Goal: Information Seeking & Learning: Learn about a topic

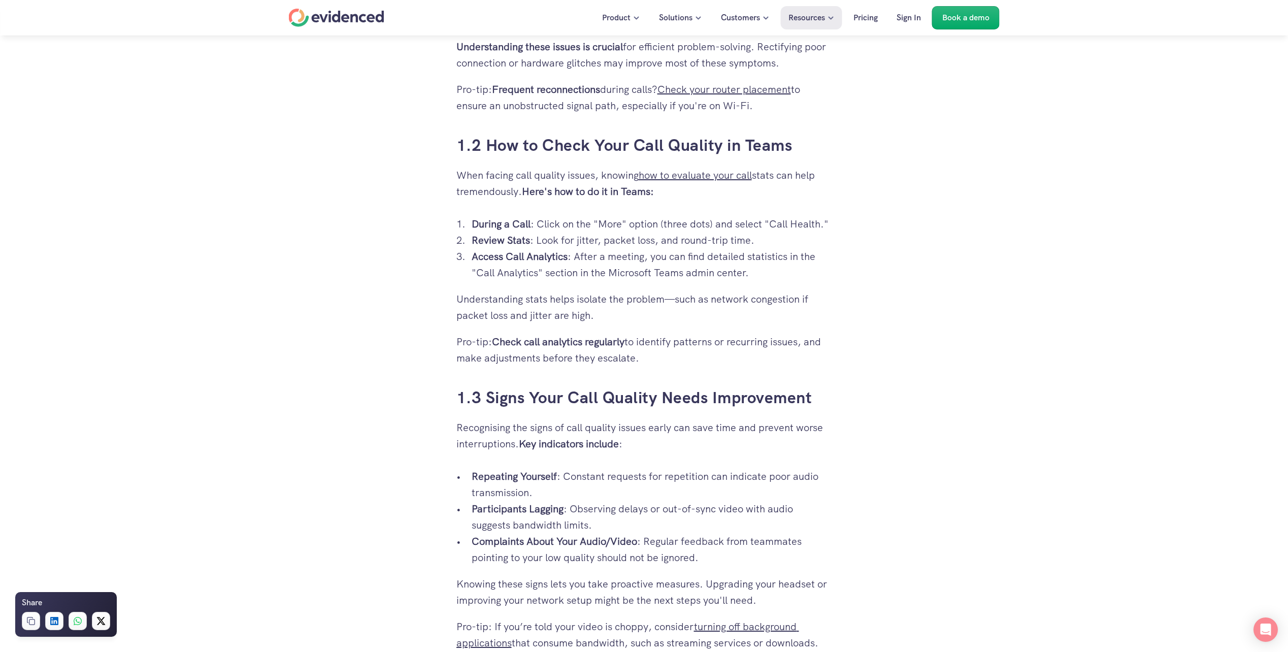
scroll to position [835, 0]
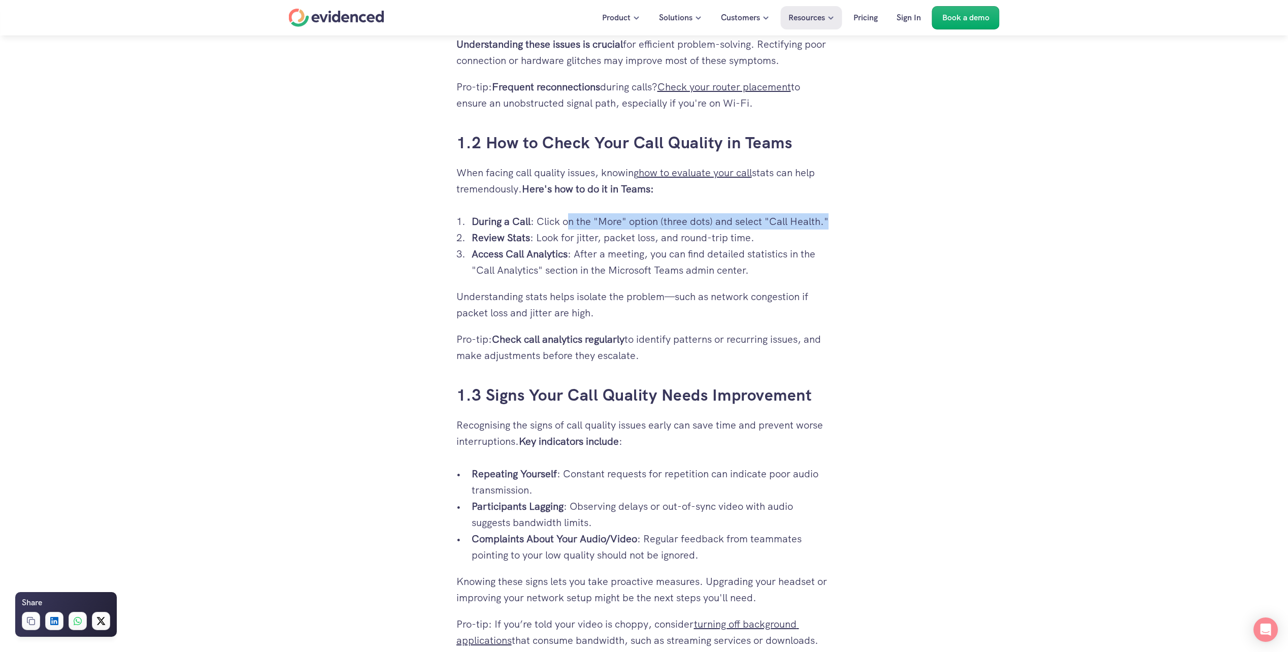
drag, startPoint x: 582, startPoint y: 221, endPoint x: 842, endPoint y: 229, distance: 260.5
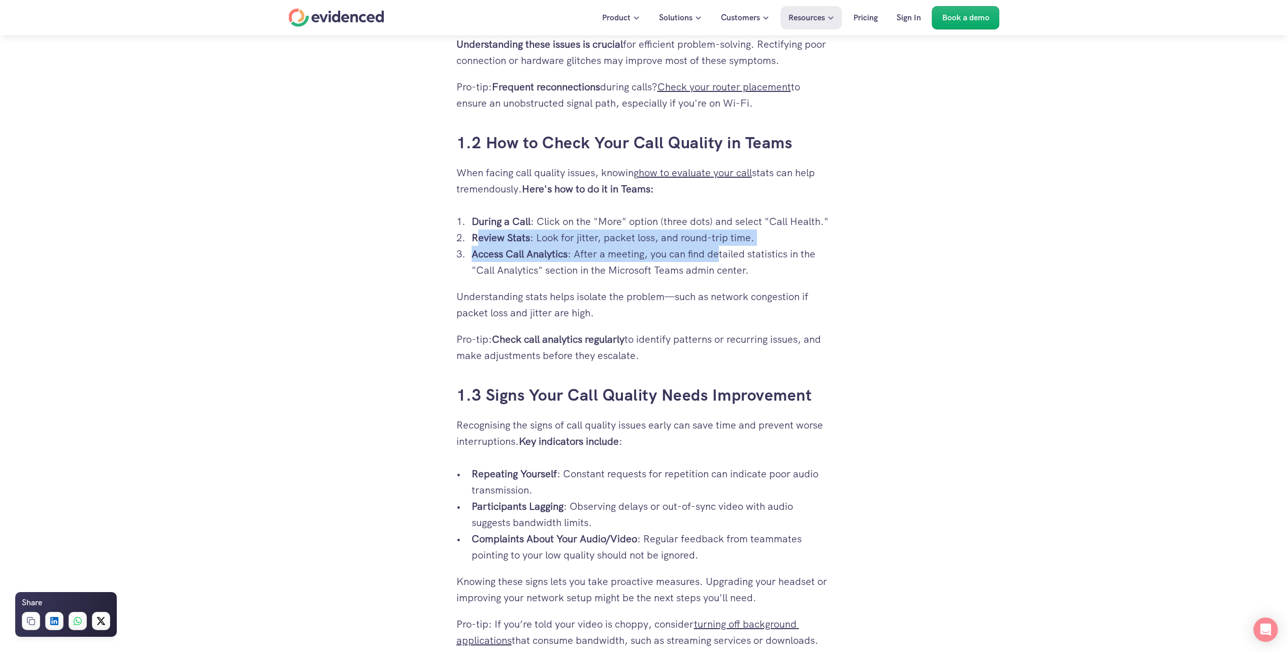
drag, startPoint x: 483, startPoint y: 242, endPoint x: 726, endPoint y: 246, distance: 242.7
click at [726, 246] on ol "During a Call : Click on the "More" option (three dots) and select "Call Health…" at bounding box center [644, 245] width 376 height 65
click at [506, 271] on p "Access Call Analytics : After a meeting, you can find detailed statistics in th…" at bounding box center [652, 262] width 360 height 32
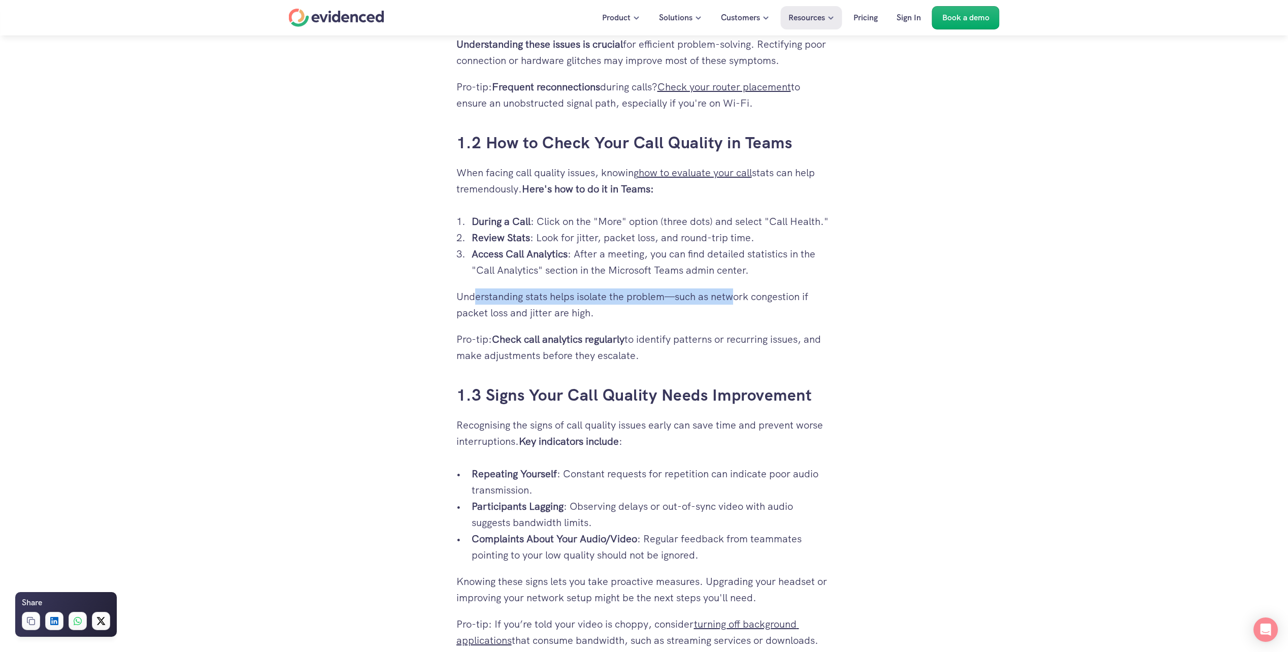
drag, startPoint x: 610, startPoint y: 295, endPoint x: 734, endPoint y: 296, distance: 123.4
click at [734, 296] on p "Understanding stats helps isolate the problem—such as network congestion if pac…" at bounding box center [644, 304] width 376 height 32
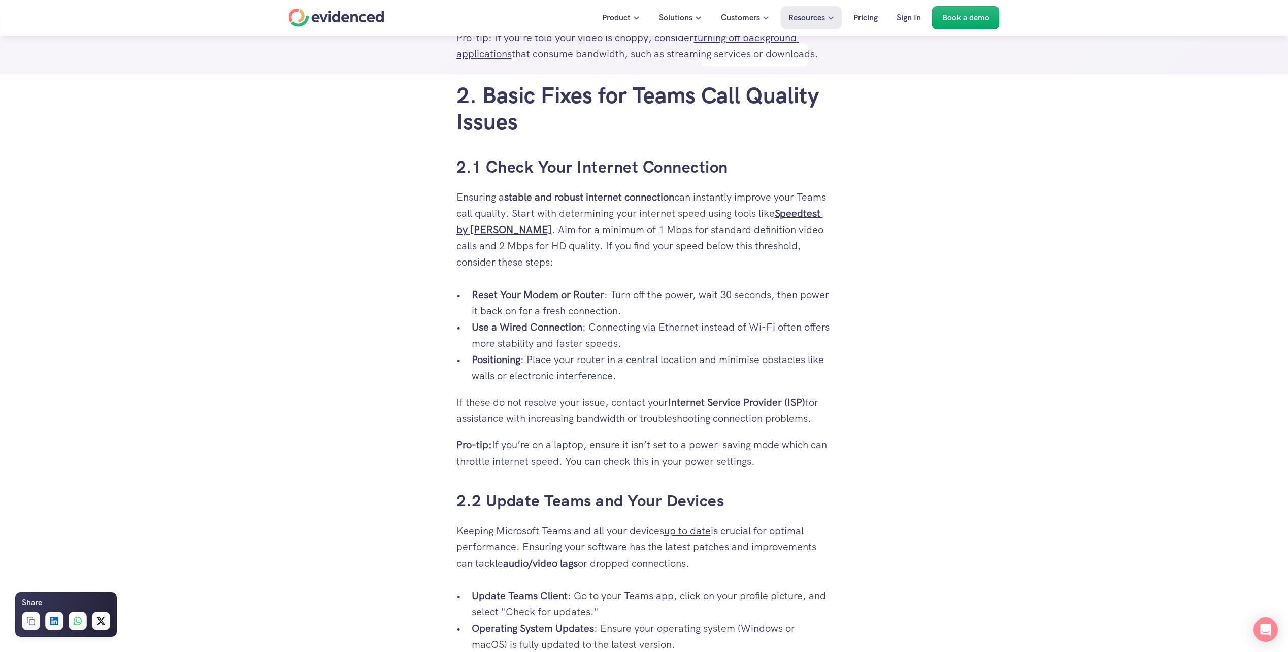
scroll to position [1444, 0]
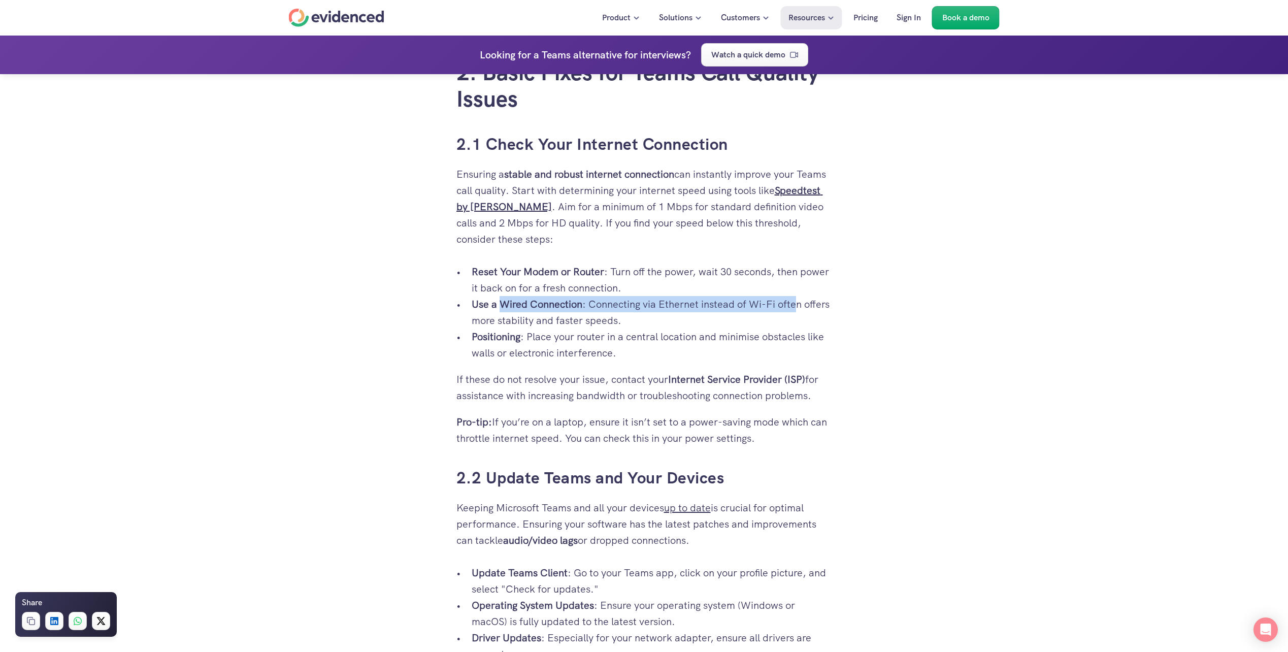
drag, startPoint x: 637, startPoint y: 304, endPoint x: 803, endPoint y: 308, distance: 166.0
click at [803, 308] on p "Use a Wired Connection : Connecting via Ethernet instead of Wi-Fi often offers …" at bounding box center [652, 312] width 360 height 32
click at [526, 289] on p "Reset Your Modem or Router : Turn off the power, wait 30 seconds, then power it…" at bounding box center [652, 279] width 360 height 32
drag, startPoint x: 624, startPoint y: 301, endPoint x: 802, endPoint y: 306, distance: 178.2
click at [802, 306] on p "Use a Wired Connection : Connecting via Ethernet instead of Wi-Fi often offers …" at bounding box center [652, 312] width 360 height 32
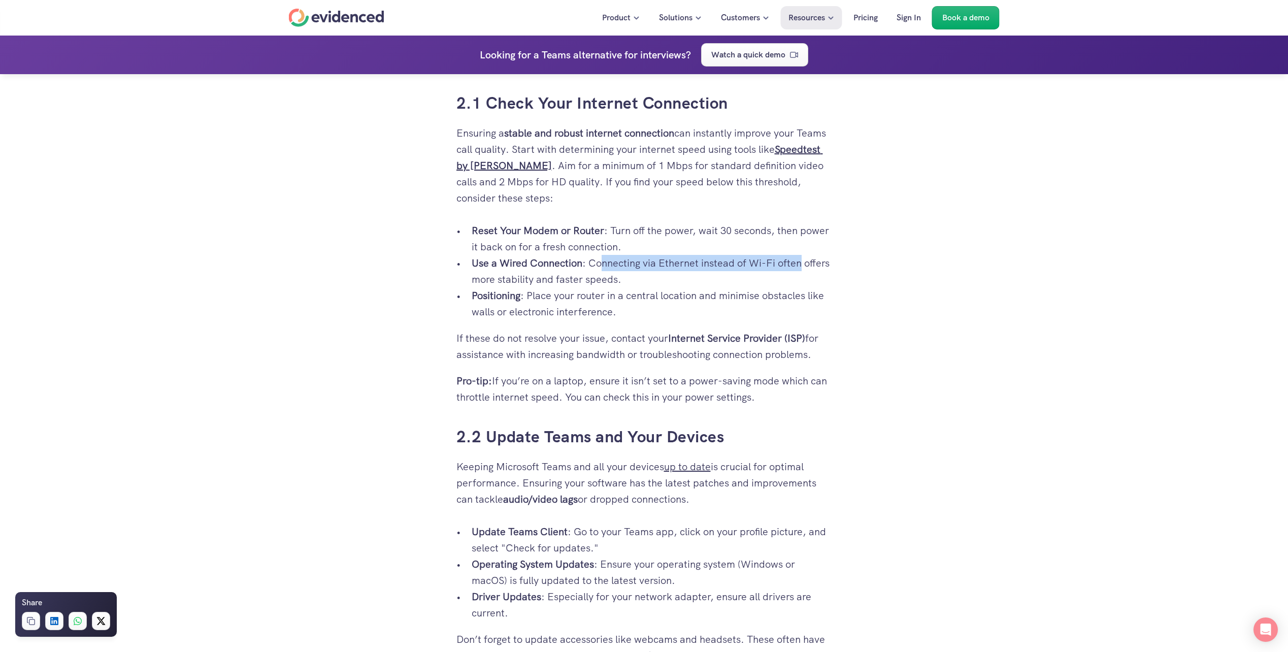
scroll to position [1510, 0]
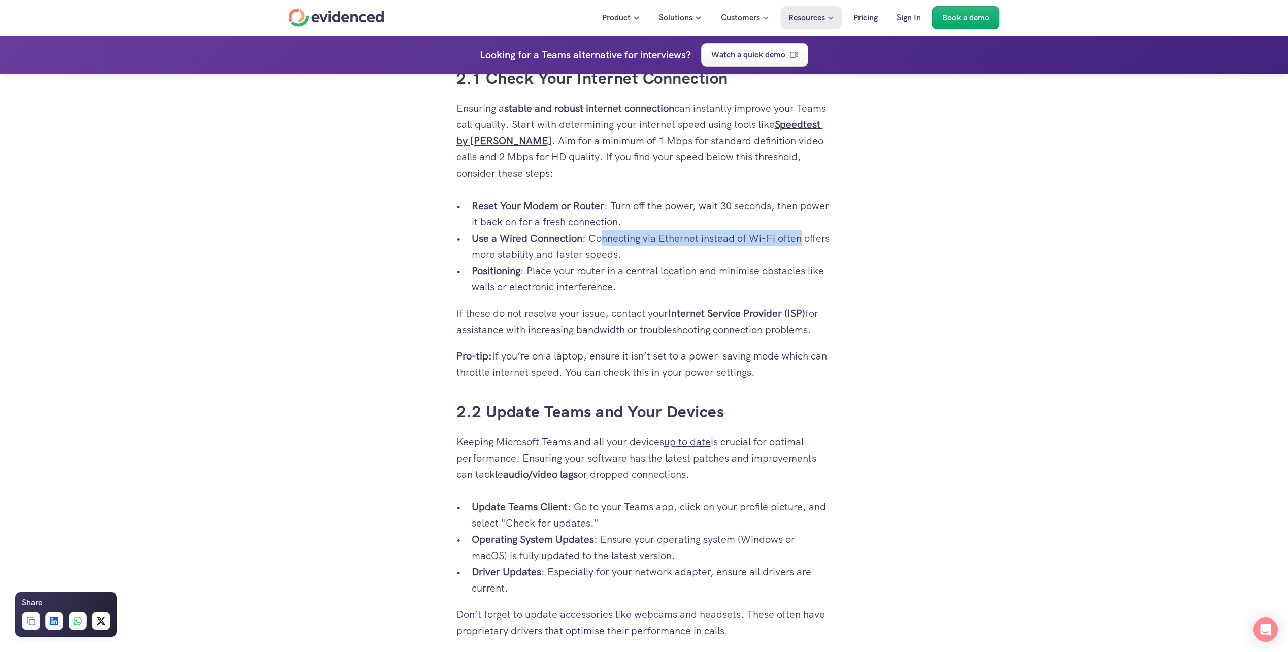
drag, startPoint x: 531, startPoint y: 329, endPoint x: 822, endPoint y: 338, distance: 291.0
click at [822, 338] on div "Your video interviews and meetings on Microsoft Teams are crucial, yet you're o…" at bounding box center [644, 588] width 376 height 3184
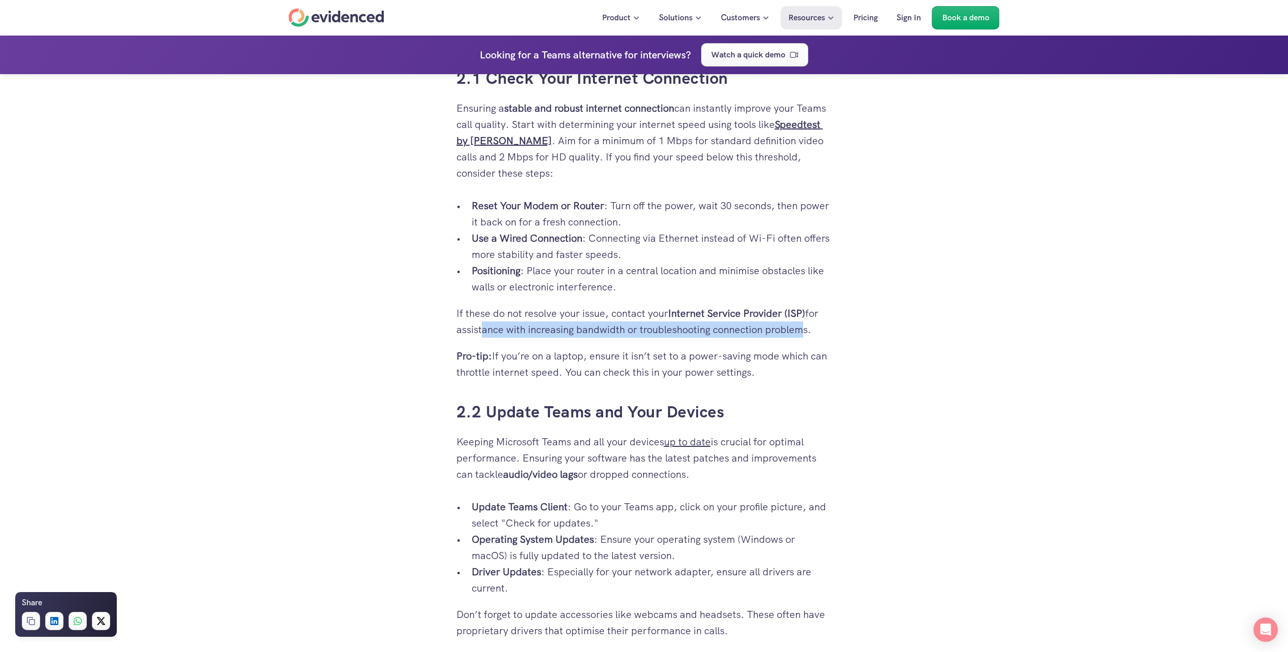
drag, startPoint x: 700, startPoint y: 327, endPoint x: 802, endPoint y: 330, distance: 101.6
click at [802, 330] on p "If these do not resolve your issue, contact your Internet Service Provider (ISP…" at bounding box center [644, 321] width 376 height 32
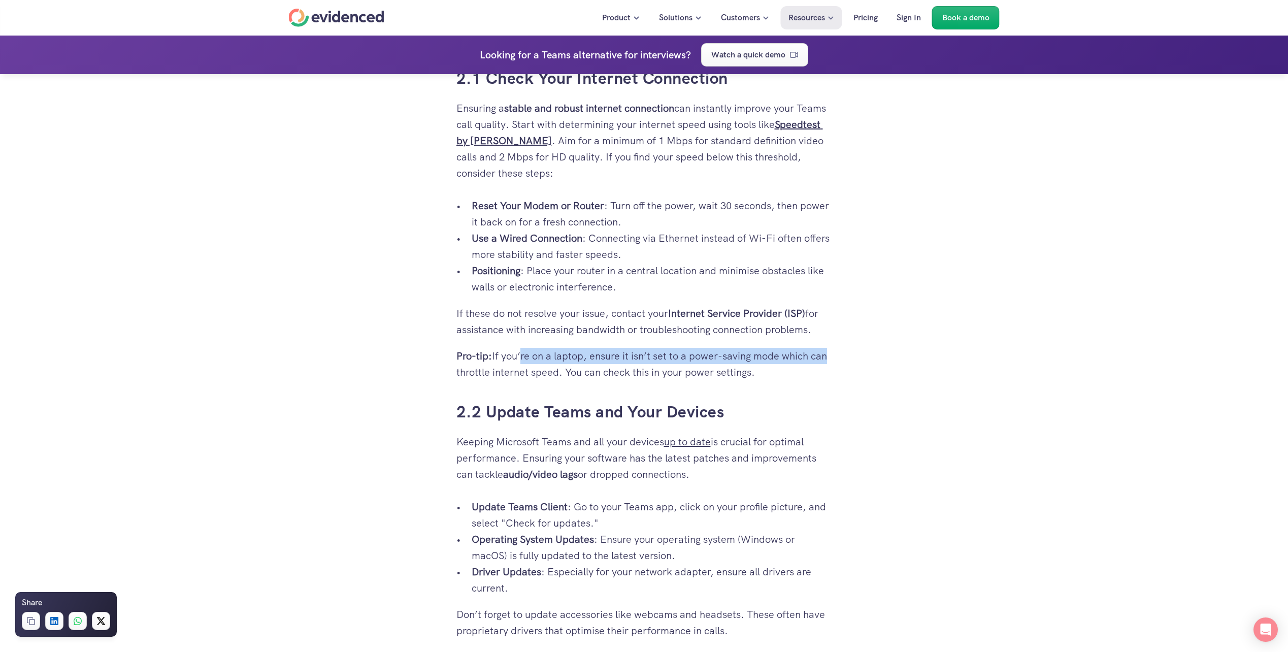
drag, startPoint x: 524, startPoint y: 353, endPoint x: 827, endPoint y: 357, distance: 303.1
click at [827, 357] on p "Pro-tip: If you’re on a laptop, ensure it isn’t set to a power-saving mode whic…" at bounding box center [644, 364] width 376 height 32
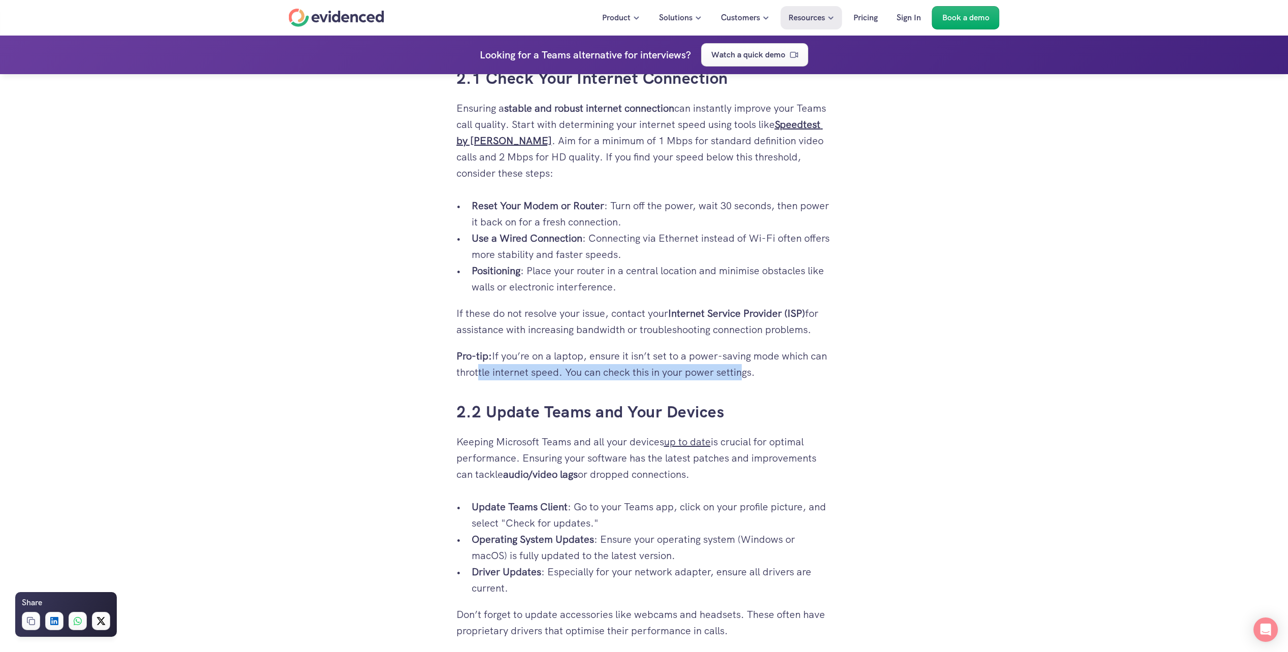
drag, startPoint x: 628, startPoint y: 375, endPoint x: 740, endPoint y: 378, distance: 111.7
click at [740, 378] on p "Pro-tip: If you’re on a laptop, ensure it isn’t set to a power-saving mode whic…" at bounding box center [644, 364] width 376 height 32
click at [598, 360] on p "Pro-tip: If you’re on a laptop, ensure it isn’t set to a power-saving mode whic…" at bounding box center [644, 364] width 376 height 32
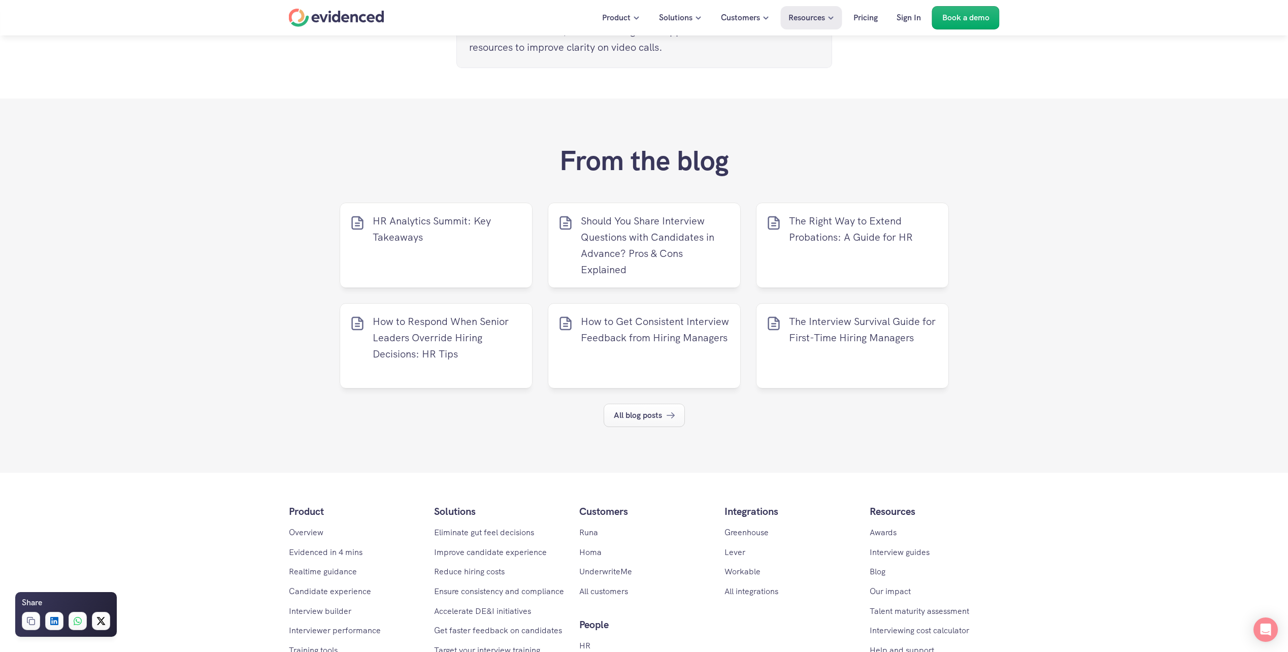
scroll to position [4461, 0]
